Goal: Transaction & Acquisition: Purchase product/service

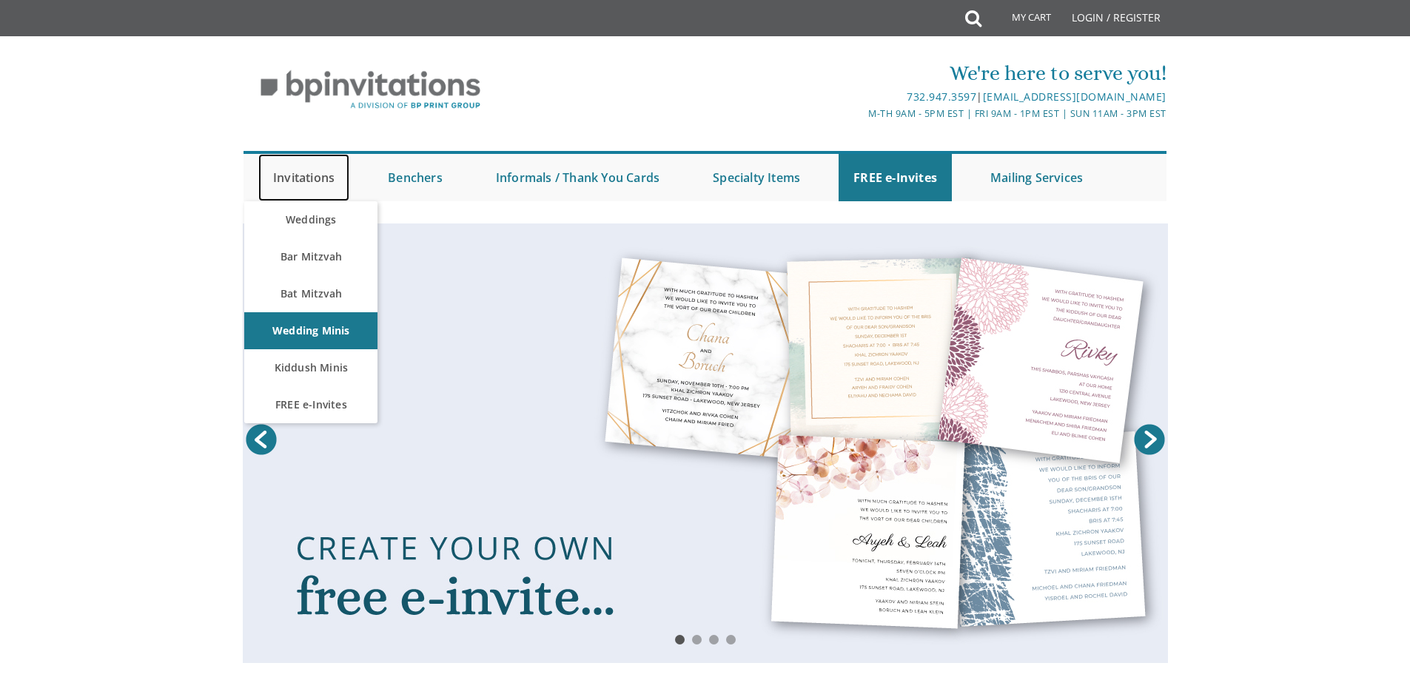
click at [301, 178] on link "Invitations" at bounding box center [303, 177] width 91 height 47
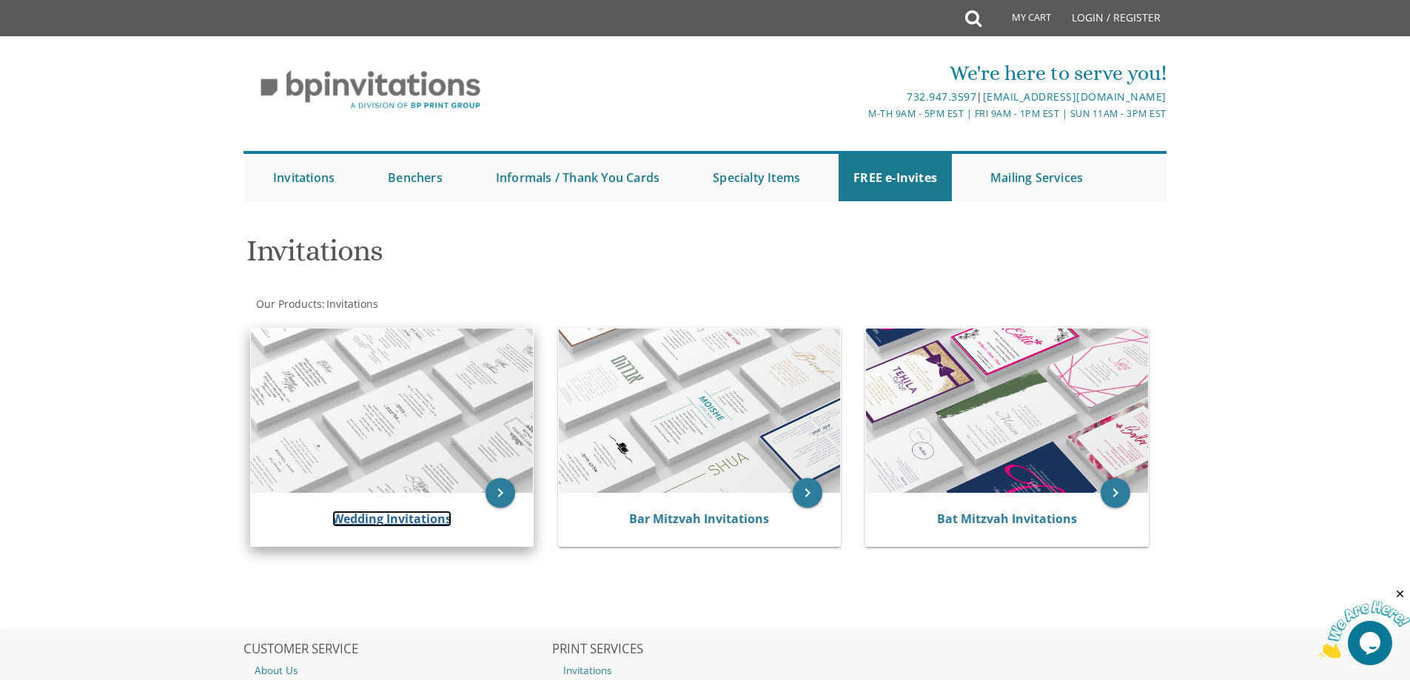
click at [349, 525] on link "Wedding Invitations" at bounding box center [391, 519] width 119 height 16
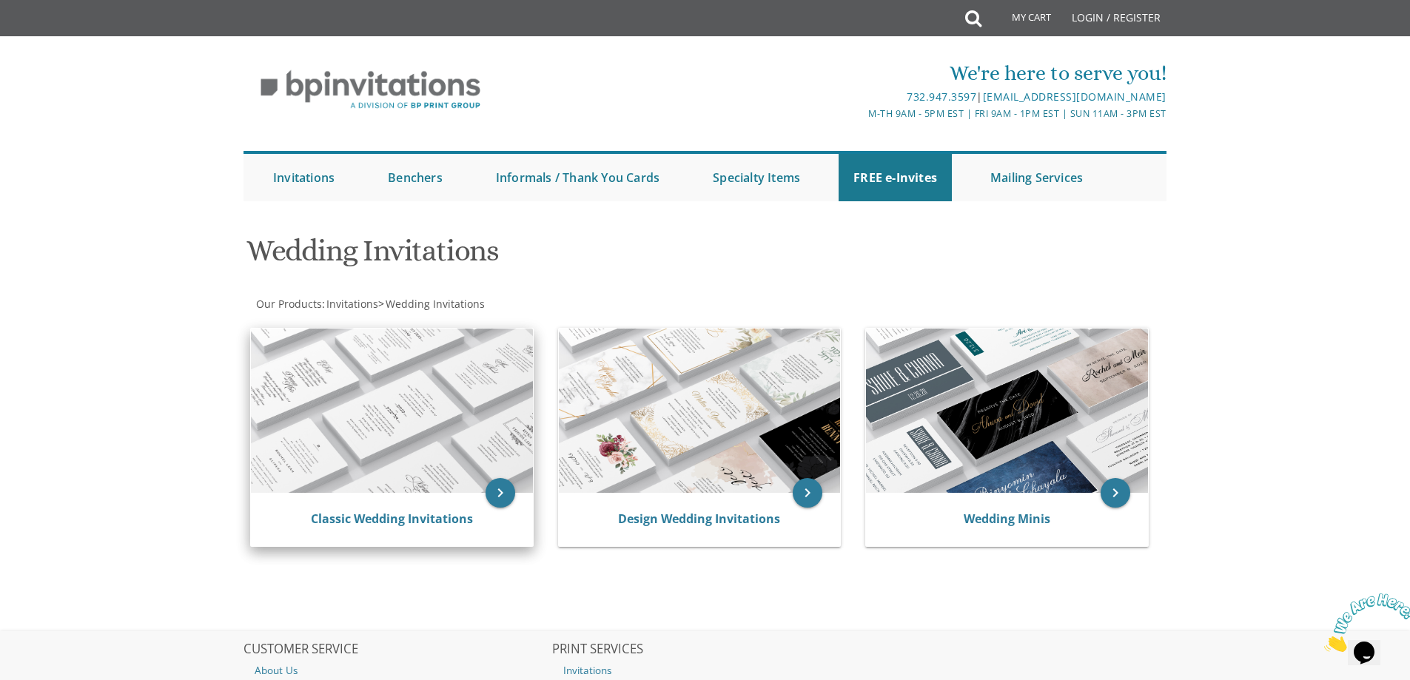
click at [374, 451] on img at bounding box center [392, 411] width 282 height 164
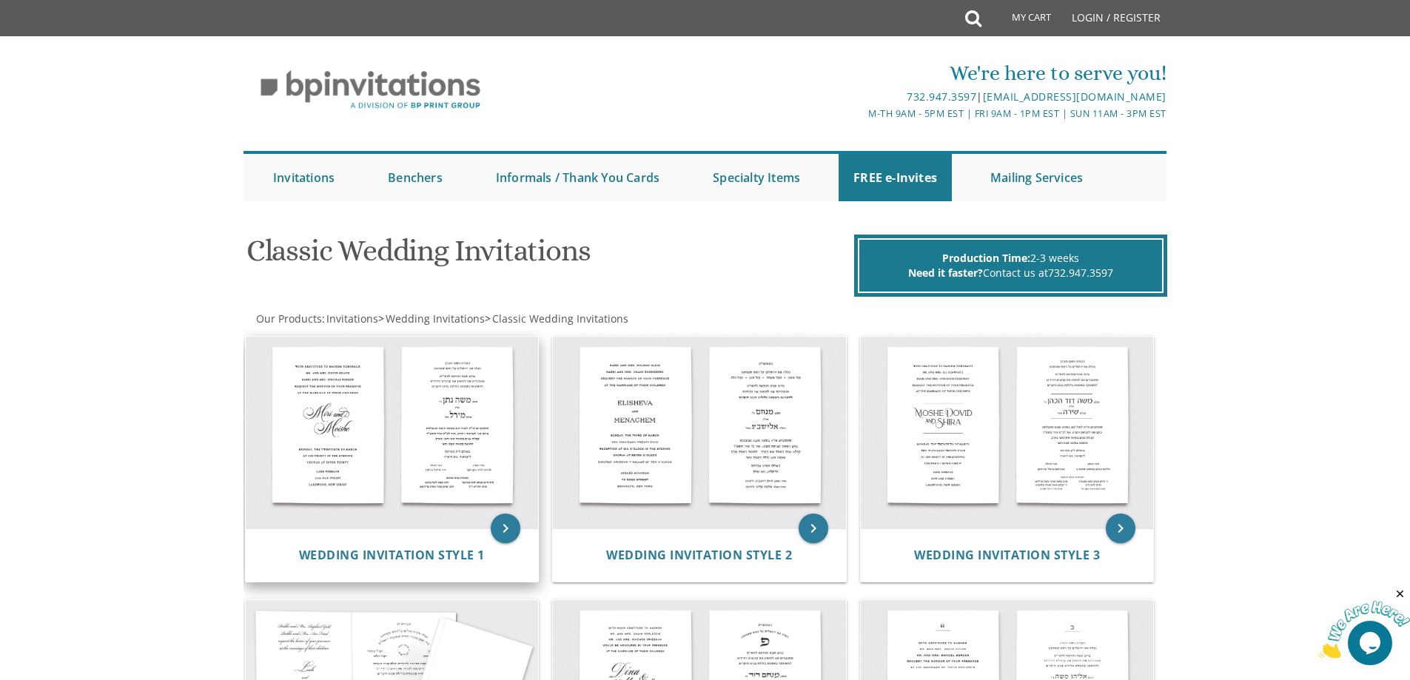
click at [407, 465] on img at bounding box center [392, 433] width 293 height 192
click at [389, 408] on img at bounding box center [392, 433] width 293 height 192
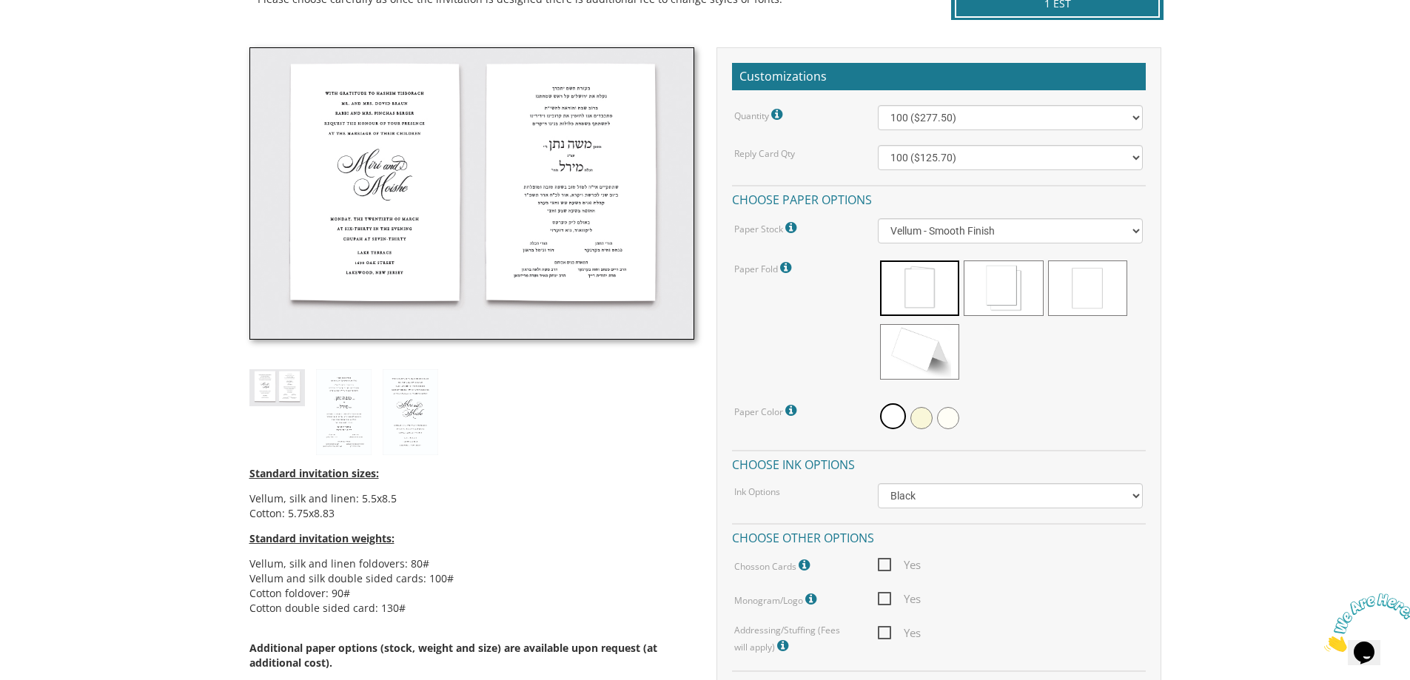
scroll to position [444, 0]
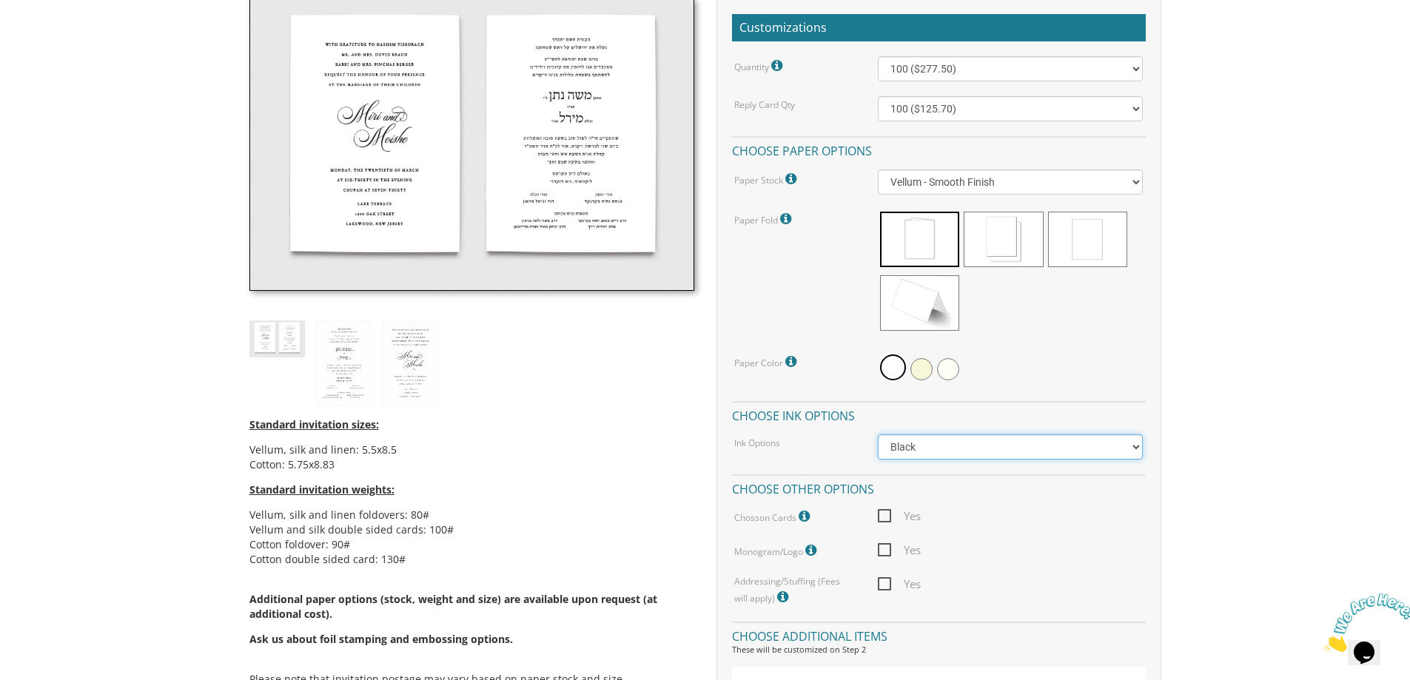
click at [950, 452] on select "Black Colored Ink ($65.00) Black + One Color ($211.00) Two Colors ($265.00)" at bounding box center [1010, 446] width 265 height 25
click at [919, 233] on span at bounding box center [919, 239] width 79 height 55
